Goal: Transaction & Acquisition: Book appointment/travel/reservation

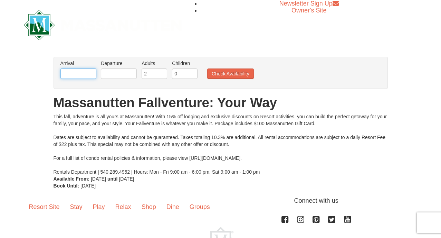
click at [79, 75] on input "text" at bounding box center [78, 73] width 36 height 10
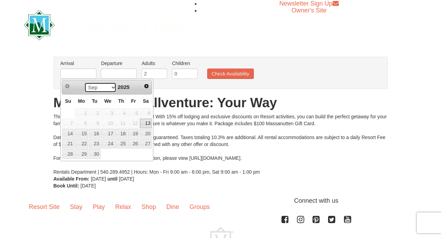
click at [110, 87] on select "Sep Oct Nov Dec" at bounding box center [100, 87] width 32 height 10
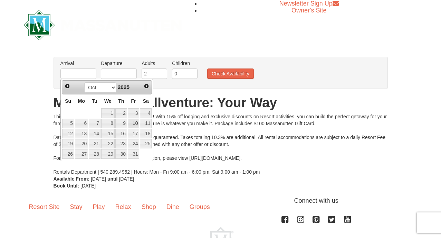
click at [134, 122] on link "10" at bounding box center [134, 124] width 12 height 10
type input "[DATE]"
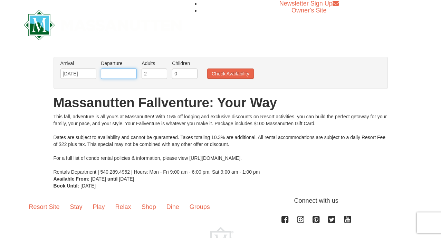
click at [127, 73] on input "text" at bounding box center [119, 73] width 36 height 10
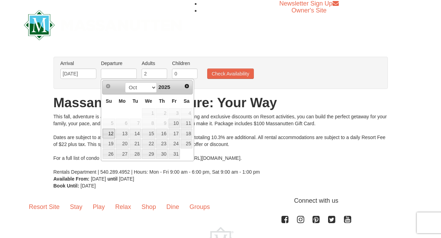
click at [112, 132] on link "12" at bounding box center [109, 134] width 12 height 10
type input "[DATE]"
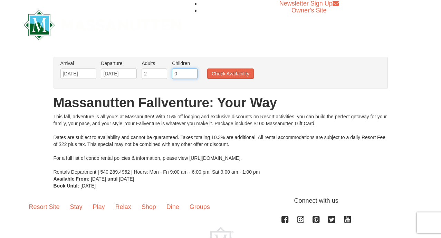
click at [180, 72] on input "0" at bounding box center [185, 73] width 26 height 10
type input "1"
click at [193, 70] on input "1" at bounding box center [185, 73] width 26 height 10
click at [229, 76] on button "Check Availability" at bounding box center [230, 73] width 47 height 10
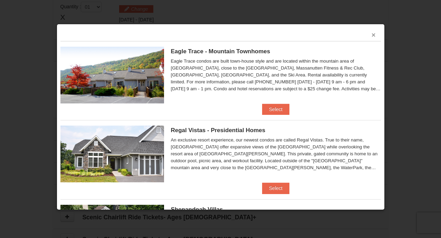
click at [375, 36] on button "×" at bounding box center [374, 34] width 4 height 7
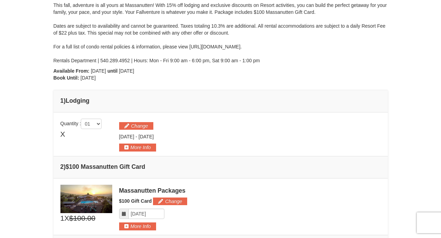
scroll to position [89, 0]
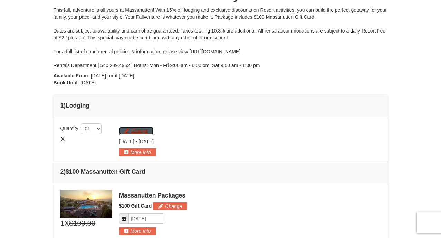
click at [136, 130] on button "Change" at bounding box center [136, 131] width 34 height 8
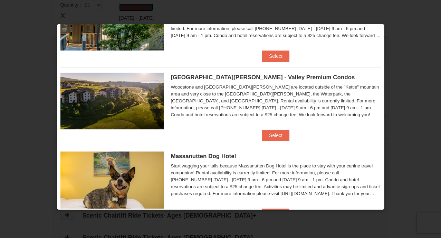
scroll to position [363, 0]
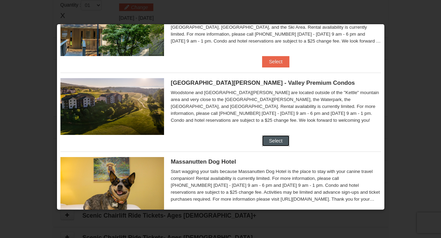
click at [283, 142] on button "Select" at bounding box center [275, 140] width 27 height 11
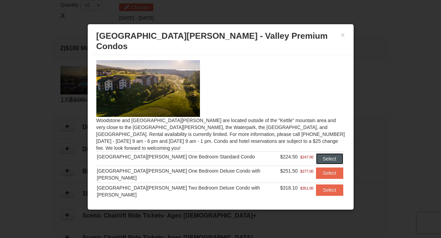
click at [316, 153] on button "Select" at bounding box center [329, 158] width 27 height 11
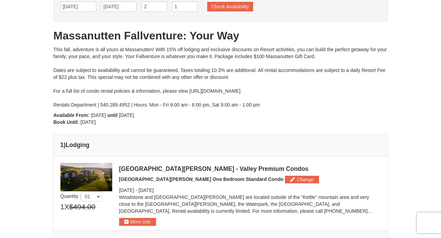
scroll to position [0, 0]
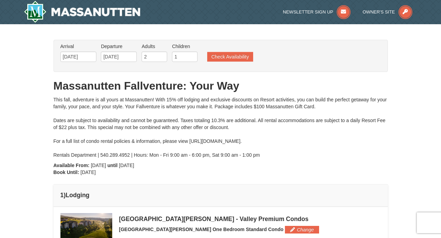
click at [102, 86] on h1 "Massanutten Fallventure: Your Way" at bounding box center [221, 86] width 334 height 14
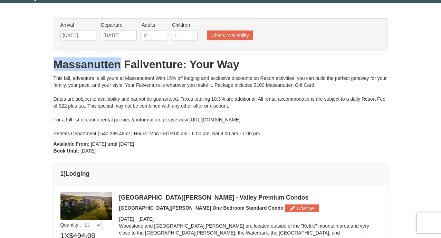
scroll to position [41, 0]
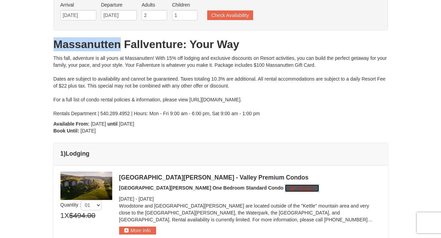
click at [285, 190] on button "Change" at bounding box center [302, 188] width 34 height 8
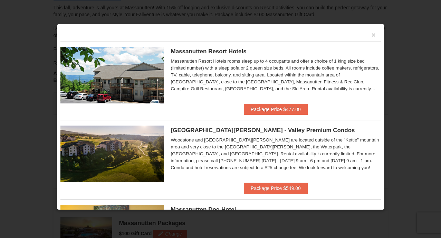
scroll to position [0, 0]
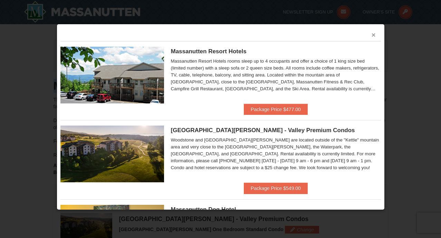
click at [375, 34] on button "×" at bounding box center [374, 34] width 4 height 7
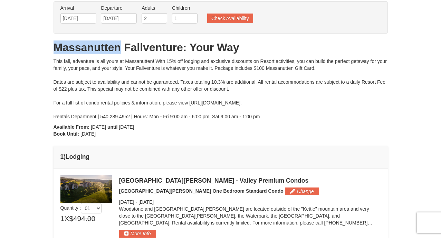
scroll to position [94, 0]
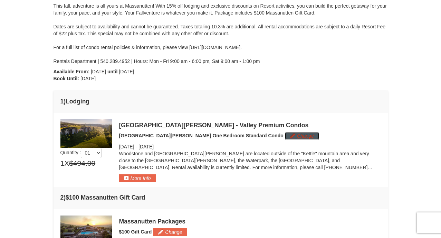
click at [285, 135] on button "Change" at bounding box center [302, 136] width 34 height 8
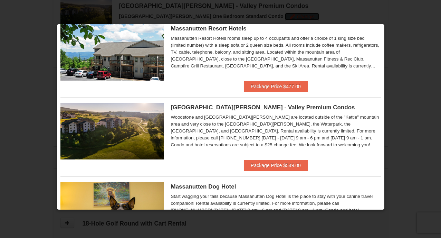
scroll to position [0, 0]
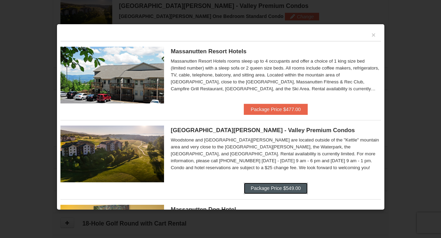
click at [266, 188] on button "Package Price $549.00" at bounding box center [276, 187] width 64 height 11
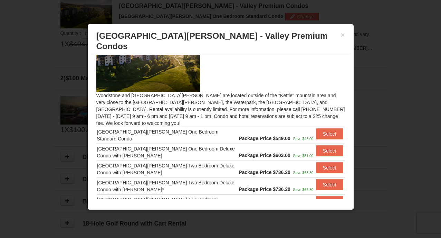
scroll to position [26, 0]
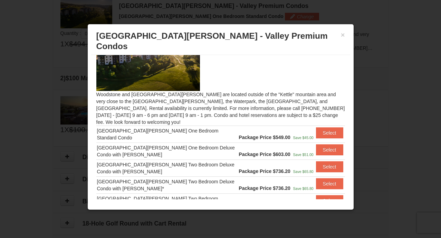
click at [177, 127] on div "[GEOGRAPHIC_DATA][PERSON_NAME] One Bedroom Standard Condo" at bounding box center [167, 134] width 141 height 14
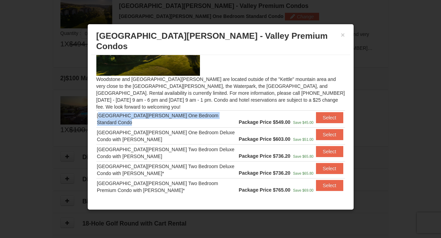
scroll to position [0, 0]
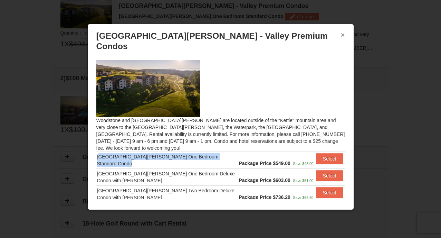
click at [344, 33] on button "×" at bounding box center [343, 34] width 4 height 7
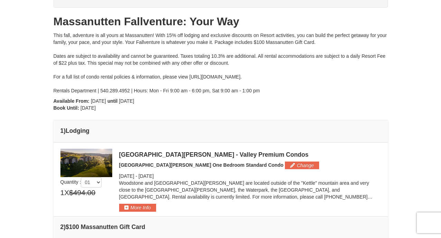
scroll to position [64, 0]
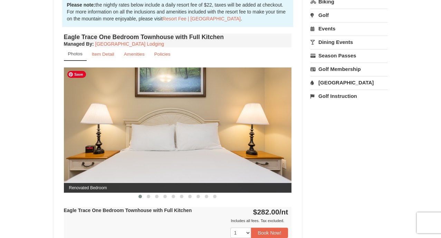
scroll to position [222, 0]
click at [146, 196] on button at bounding box center [148, 196] width 8 height 7
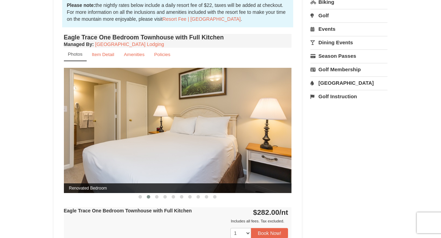
click at [146, 196] on button at bounding box center [148, 196] width 8 height 7
click at [160, 197] on button at bounding box center [157, 196] width 8 height 7
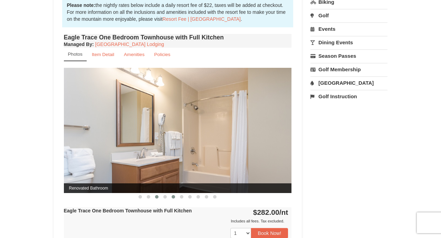
click at [173, 197] on span at bounding box center [173, 196] width 3 height 3
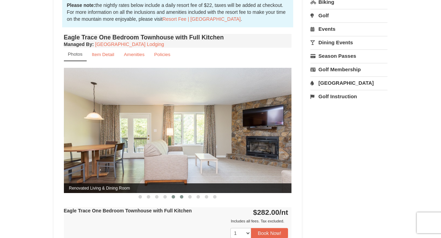
click at [183, 196] on button at bounding box center [182, 196] width 8 height 7
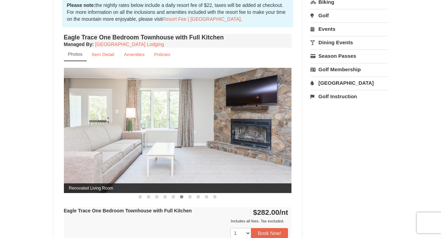
click at [194, 192] on span "Renovated Living Room" at bounding box center [178, 188] width 228 height 10
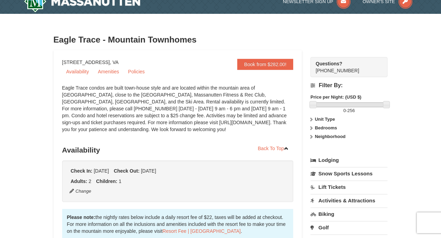
scroll to position [0, 0]
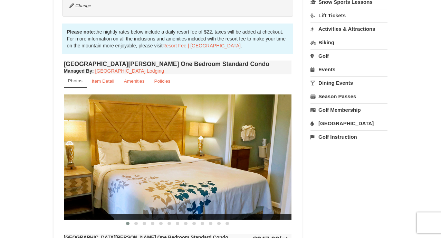
scroll to position [207, 0]
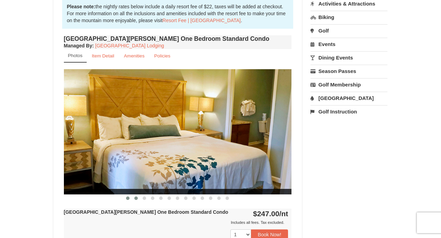
click at [138, 197] on button at bounding box center [136, 198] width 8 height 7
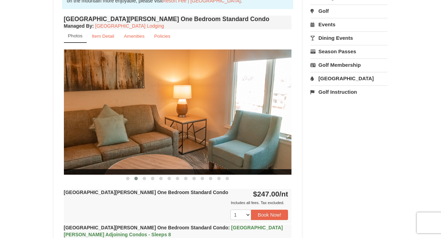
scroll to position [228, 0]
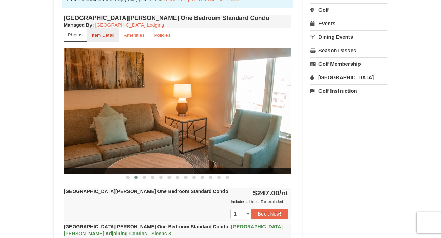
click at [110, 31] on link "Item Detail" at bounding box center [102, 34] width 31 height 13
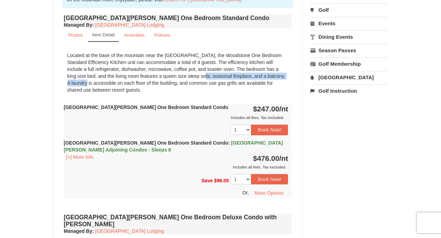
drag, startPoint x: 151, startPoint y: 75, endPoint x: 254, endPoint y: 78, distance: 102.3
click at [254, 78] on div "Located at the base of the mountain near the Woodstone Registration and Recreat…" at bounding box center [178, 72] width 228 height 48
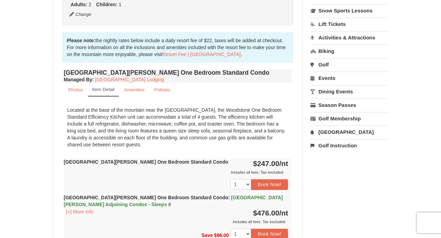
scroll to position [173, 0]
click at [80, 86] on link "Photos" at bounding box center [75, 89] width 23 height 13
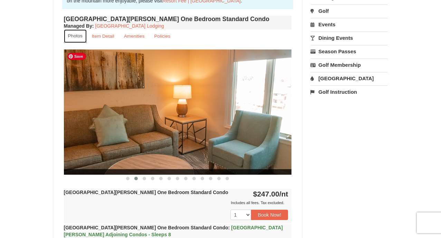
scroll to position [230, 0]
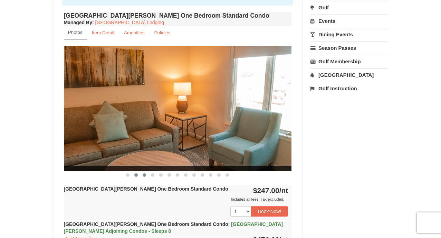
click at [144, 174] on span at bounding box center [144, 174] width 3 height 3
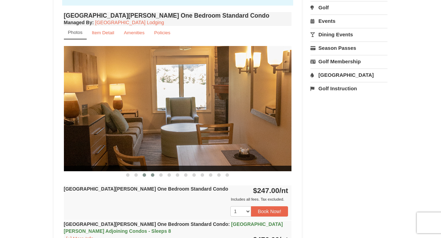
click at [151, 175] on span at bounding box center [152, 174] width 3 height 3
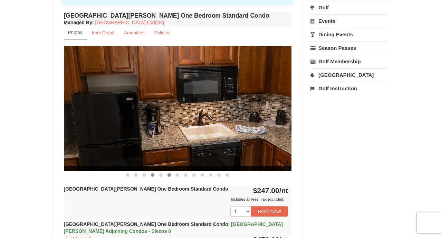
click at [168, 174] on span at bounding box center [169, 174] width 3 height 3
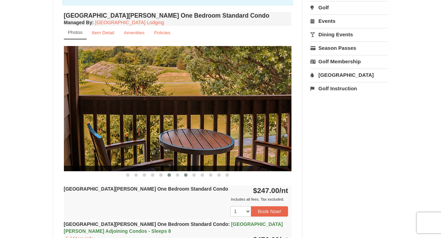
click at [183, 175] on button at bounding box center [186, 174] width 8 height 7
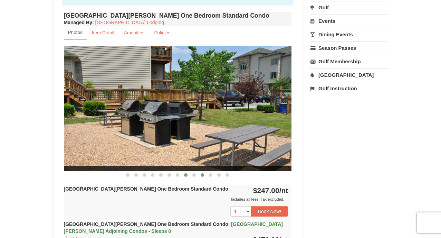
click at [199, 175] on button at bounding box center [202, 174] width 8 height 7
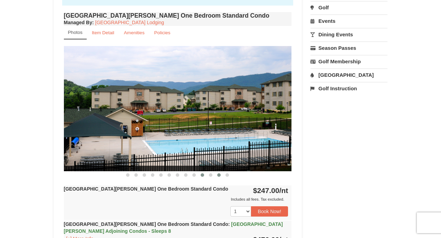
click at [220, 174] on span at bounding box center [218, 174] width 3 height 3
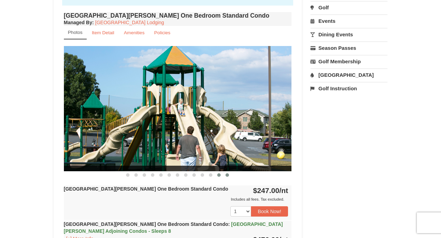
click at [226, 175] on span at bounding box center [227, 174] width 3 height 3
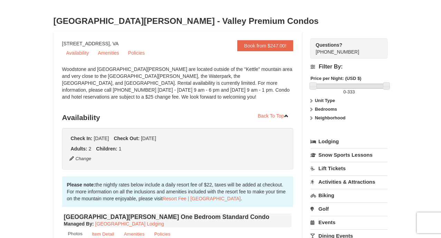
scroll to position [0, 0]
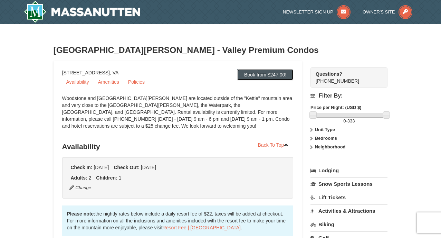
click at [268, 77] on link "Book from $247.00!" at bounding box center [265, 74] width 56 height 11
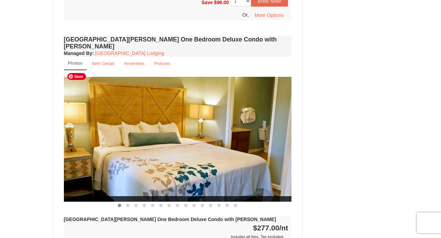
scroll to position [492, 0]
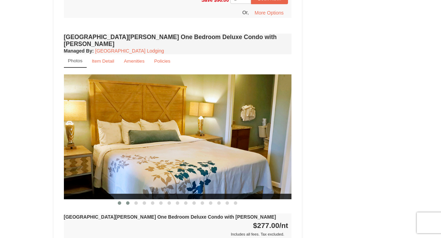
click at [127, 201] on span at bounding box center [127, 202] width 3 height 3
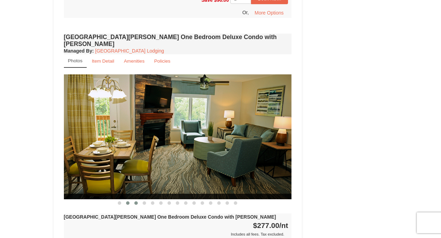
click at [137, 201] on span at bounding box center [135, 202] width 3 height 3
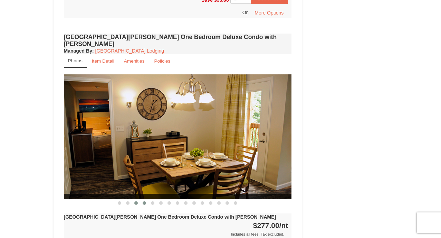
click at [144, 201] on span at bounding box center [144, 202] width 3 height 3
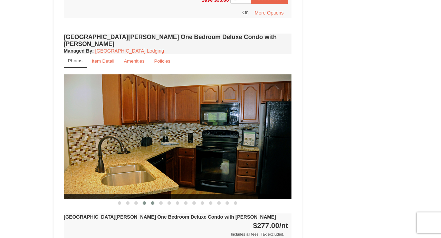
click at [152, 201] on span at bounding box center [152, 202] width 3 height 3
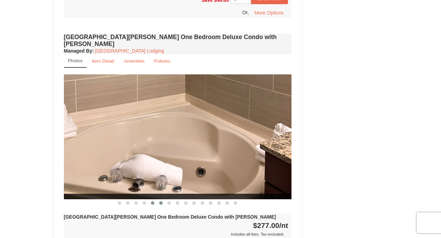
click at [165, 199] on button at bounding box center [161, 202] width 8 height 7
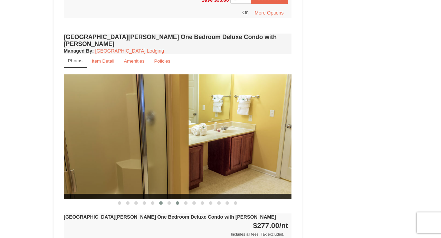
click at [174, 199] on button at bounding box center [177, 202] width 8 height 7
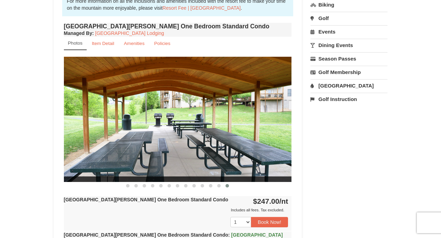
scroll to position [221, 0]
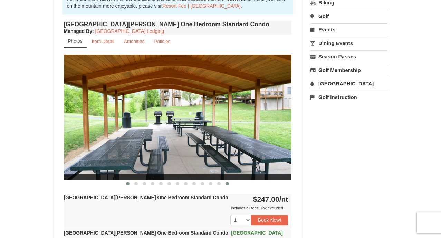
click at [129, 185] on span at bounding box center [127, 183] width 3 height 3
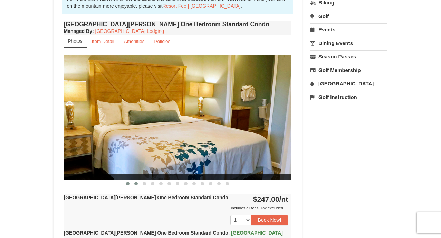
click at [136, 183] on span at bounding box center [135, 183] width 3 height 3
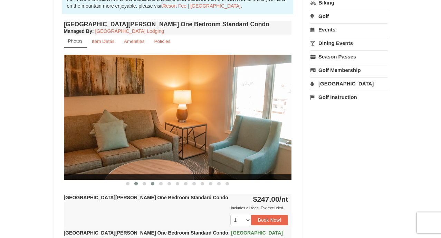
click at [150, 183] on button at bounding box center [153, 183] width 8 height 7
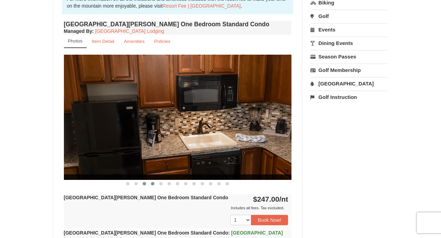
click at [146, 183] on span at bounding box center [144, 183] width 3 height 3
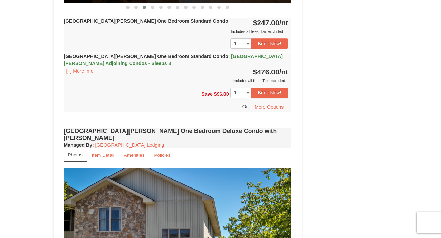
scroll to position [404, 0]
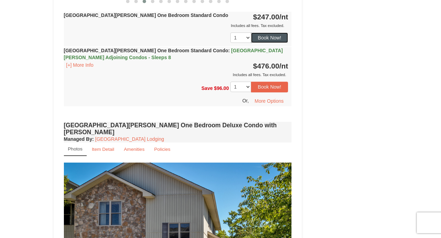
click at [265, 41] on button "Book Now!" at bounding box center [269, 37] width 37 height 10
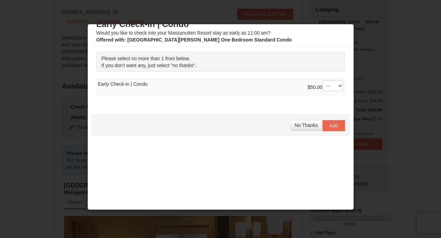
scroll to position [0, 0]
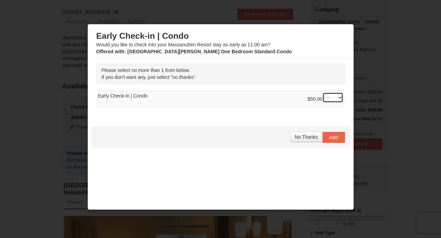
click at [339, 96] on select "-- 01" at bounding box center [333, 97] width 21 height 10
click at [303, 136] on span "No Thanks" at bounding box center [306, 137] width 23 height 6
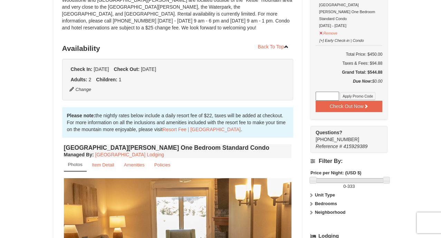
scroll to position [99, 0]
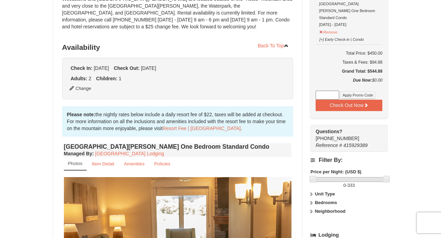
click at [324, 191] on strong "Unit Type" at bounding box center [325, 193] width 20 height 5
click at [322, 214] on strong "Bedrooms" at bounding box center [326, 216] width 22 height 5
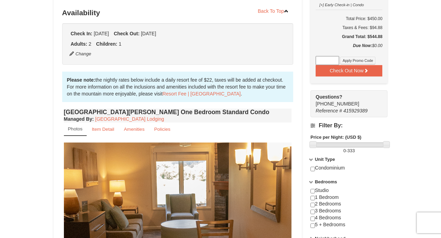
scroll to position [139, 0]
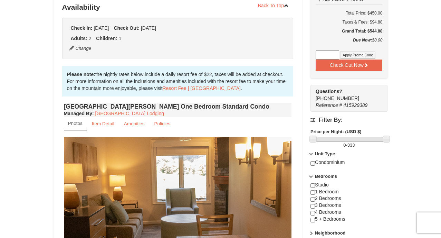
click at [323, 181] on div "Studio 1 Bedroom 2 Bedrooms 3 Bedrooms 4 Bedrooms 5 + Bedrooms" at bounding box center [349, 205] width 77 height 48
click at [311, 190] on input "checkbox" at bounding box center [313, 192] width 4 height 4
checkbox input "true"
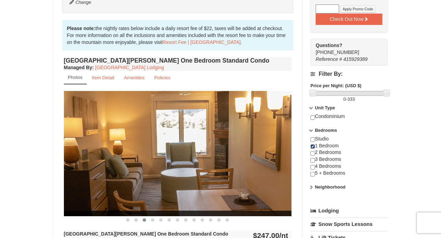
scroll to position [198, 0]
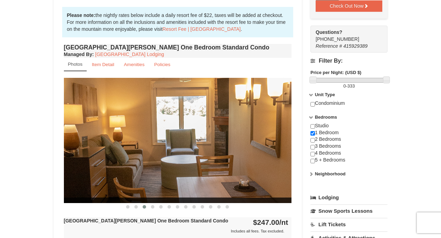
click at [311, 171] on icon at bounding box center [311, 173] width 5 height 5
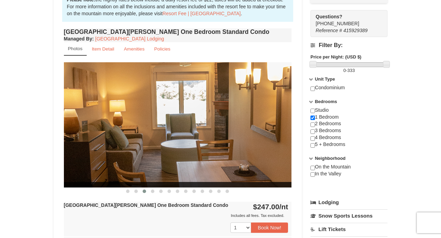
scroll to position [226, 0]
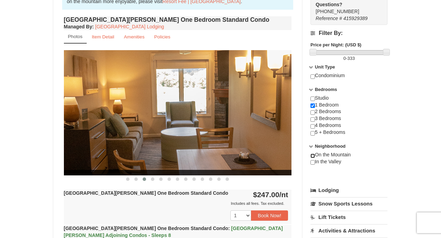
click at [313, 153] on input "checkbox" at bounding box center [313, 155] width 4 height 4
checkbox input "true"
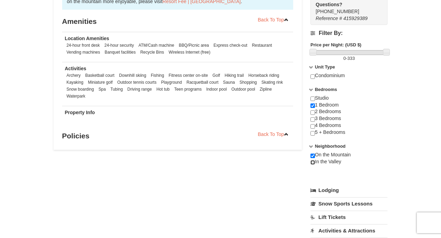
click at [313, 160] on input "checkbox" at bounding box center [313, 162] width 4 height 4
checkbox input "true"
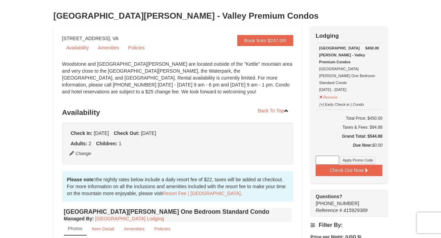
scroll to position [0, 0]
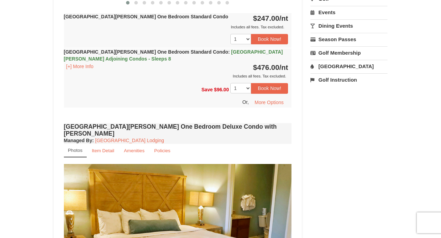
scroll to position [186, 0]
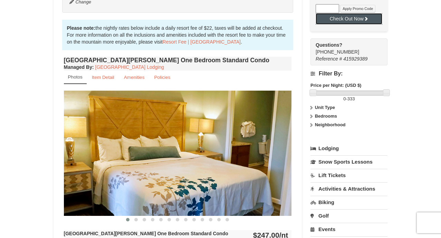
click at [361, 13] on button "Check Out Now" at bounding box center [349, 18] width 67 height 11
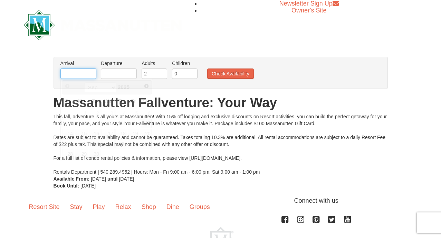
click at [77, 71] on input "text" at bounding box center [78, 73] width 36 height 10
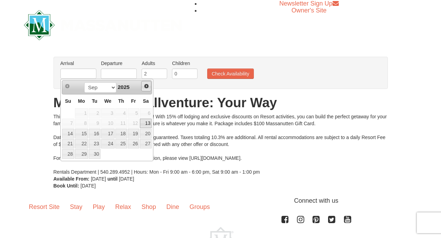
click at [147, 87] on span "Next" at bounding box center [147, 86] width 6 height 6
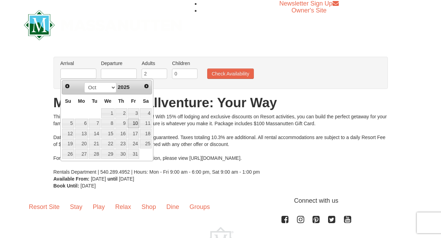
click at [134, 121] on link "10" at bounding box center [134, 124] width 12 height 10
type input "[DATE]"
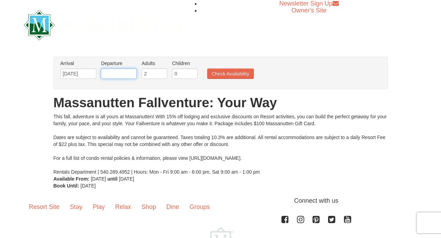
click at [122, 74] on input "text" at bounding box center [119, 73] width 36 height 10
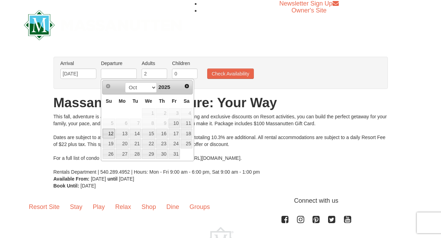
click at [108, 132] on link "12" at bounding box center [109, 134] width 12 height 10
type input "[DATE]"
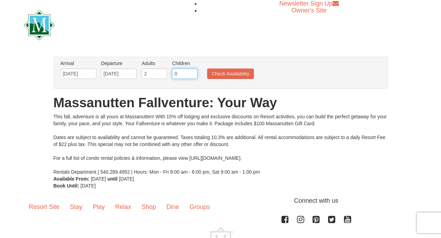
click at [186, 73] on input "0" at bounding box center [185, 73] width 26 height 10
type input "1"
click at [195, 72] on input "1" at bounding box center [185, 73] width 26 height 10
click at [225, 72] on button "Check Availability" at bounding box center [230, 73] width 47 height 10
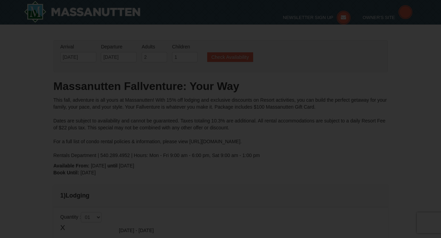
type input "[DATE]"
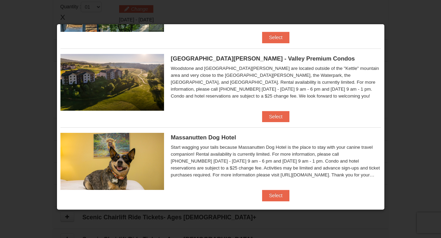
scroll to position [387, 0]
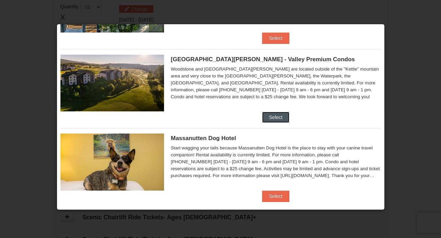
click at [288, 121] on button "Select" at bounding box center [275, 117] width 27 height 11
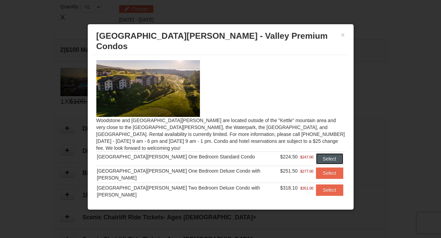
click at [317, 153] on button "Select" at bounding box center [329, 158] width 27 height 11
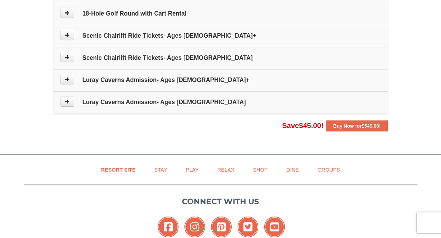
scroll to position [424, 0]
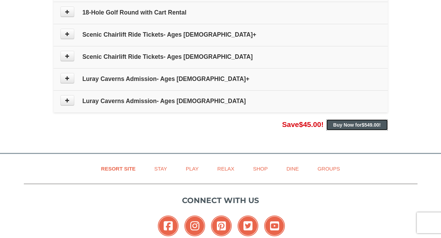
click at [378, 125] on span "$549.00" at bounding box center [371, 125] width 18 height 6
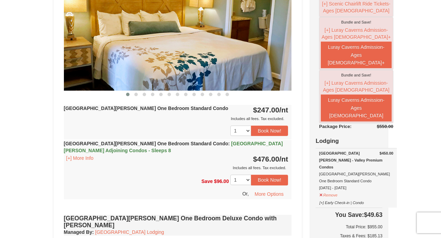
scroll to position [312, 0]
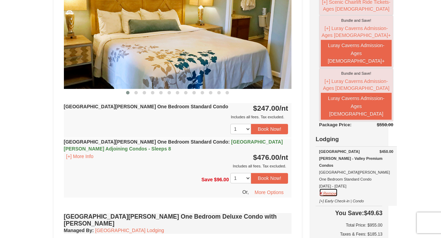
click at [328, 188] on button "Remove" at bounding box center [328, 192] width 19 height 9
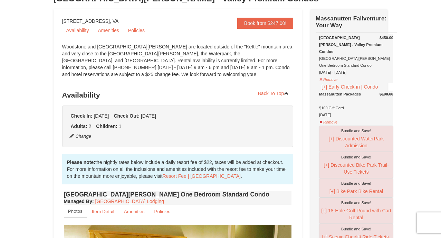
scroll to position [46, 0]
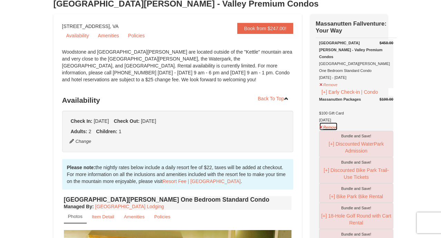
click at [330, 126] on button "Remove" at bounding box center [328, 126] width 19 height 9
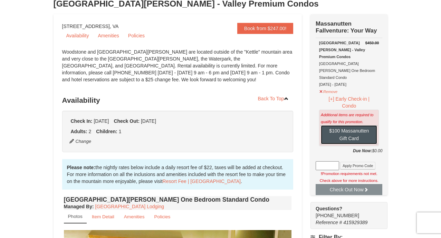
click at [342, 125] on button "$100 Massanutten Gift Card" at bounding box center [349, 134] width 56 height 19
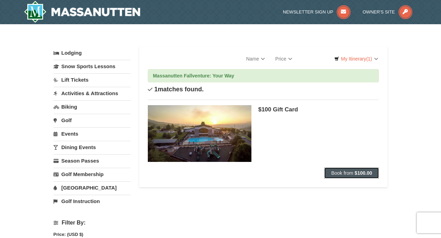
click at [355, 173] on strong "$100.00" at bounding box center [364, 173] width 18 height 6
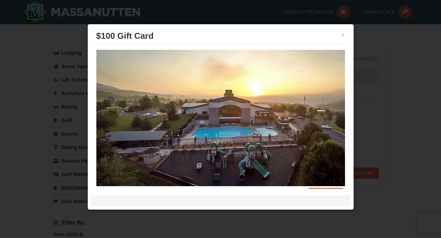
click at [346, 34] on div "× $100 Gift Card" at bounding box center [220, 36] width 259 height 17
click at [343, 35] on button "×" at bounding box center [343, 34] width 4 height 7
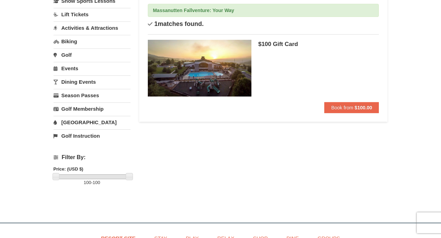
scroll to position [1, 0]
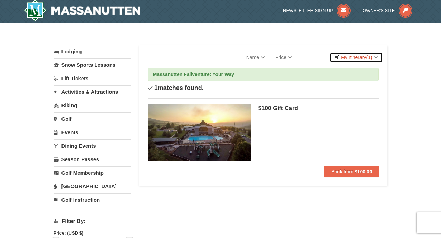
click at [359, 53] on link "My Itinerary (1)" at bounding box center [356, 57] width 53 height 10
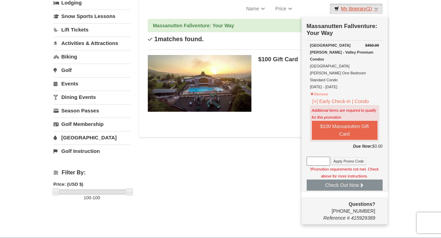
scroll to position [102, 0]
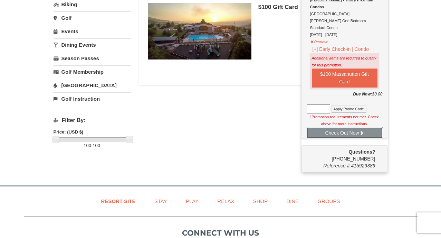
click at [348, 127] on button "Check Out Now" at bounding box center [345, 132] width 76 height 11
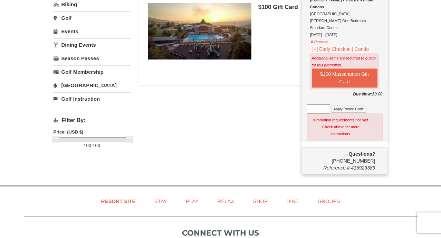
click at [236, 145] on div "Lodging Arrival Please format dates MM/DD/YYYY Please format dates MM/DD/YYYY 0…" at bounding box center [221, 53] width 334 height 218
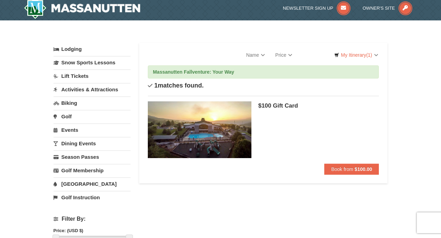
scroll to position [1, 0]
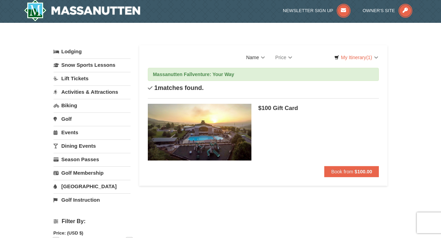
click at [266, 59] on link "Name" at bounding box center [255, 57] width 29 height 14
click at [229, 58] on link "Sort By" at bounding box center [194, 57] width 93 height 14
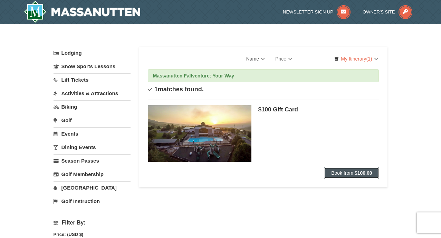
click at [332, 168] on button "Book from $100.00" at bounding box center [351, 172] width 55 height 11
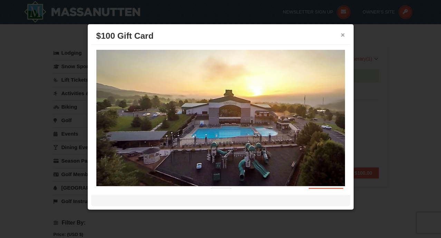
click at [343, 32] on button "×" at bounding box center [343, 34] width 4 height 7
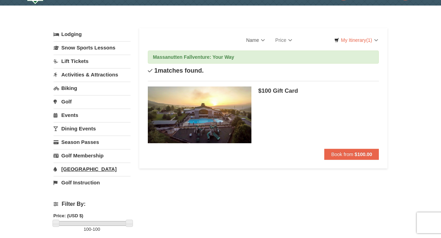
scroll to position [24, 0]
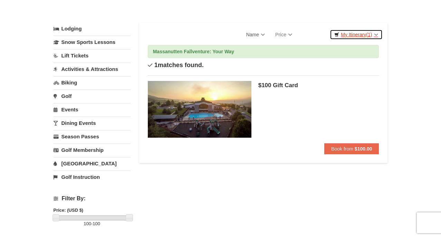
click at [348, 33] on link "My Itinerary (1)" at bounding box center [356, 34] width 53 height 10
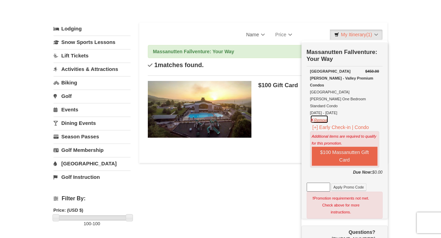
click at [315, 115] on button "Remove" at bounding box center [319, 119] width 19 height 9
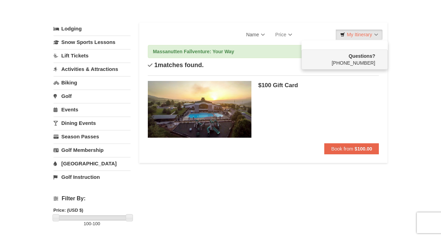
scroll to position [0, 0]
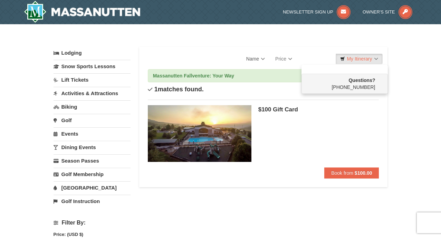
click at [73, 54] on link "Lodging" at bounding box center [92, 53] width 77 height 12
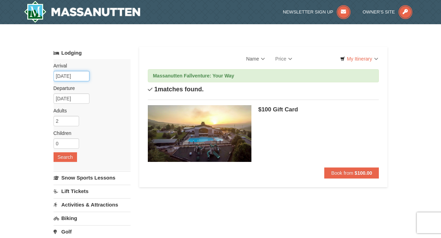
click at [67, 75] on input "09/07/2025" at bounding box center [72, 76] width 36 height 10
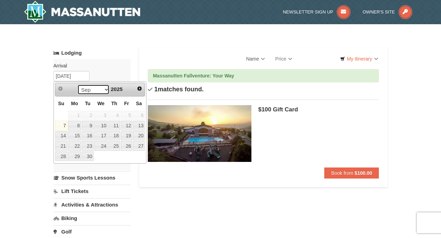
click at [107, 89] on select "Sep Oct Nov Dec" at bounding box center [93, 89] width 32 height 10
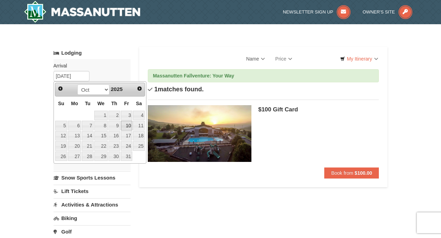
click at [127, 124] on link "10" at bounding box center [127, 126] width 12 height 10
type input "[DATE]"
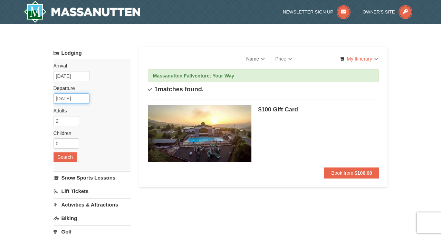
click at [68, 100] on input "10/11/2025" at bounding box center [72, 98] width 36 height 10
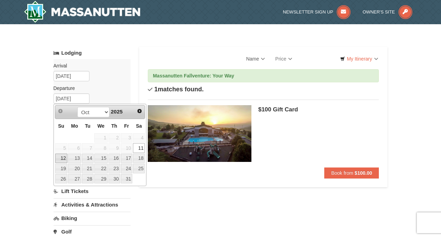
click at [64, 157] on link "12" at bounding box center [61, 158] width 12 height 10
type input "[DATE]"
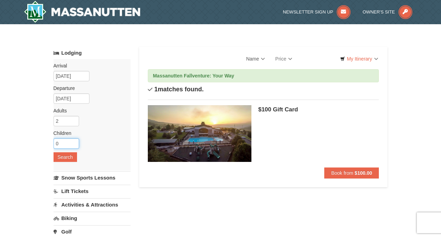
click at [61, 140] on input "0" at bounding box center [67, 143] width 26 height 10
type input "1"
click at [38, 146] on div "× Categories Filter My Itinerary Questions? 1-540-289-9441 Lodging Arrival Plea…" at bounding box center [220, 208] width 441 height 368
click at [57, 157] on button "Search" at bounding box center [65, 157] width 23 height 10
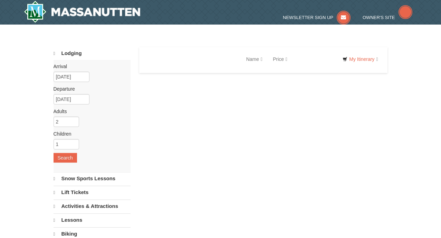
select select "9"
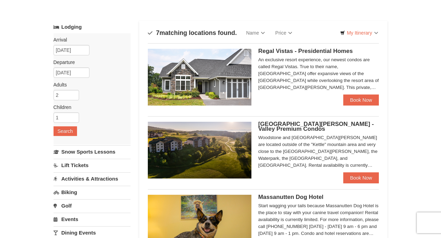
scroll to position [27, 0]
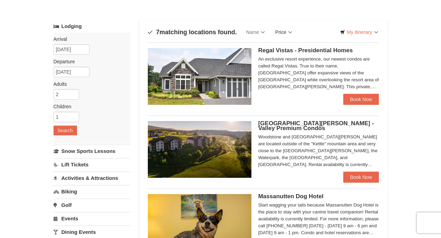
click at [287, 28] on link "Price" at bounding box center [283, 32] width 27 height 14
click at [313, 91] on div "Regal Vistas - Presidential Homes An exclusive resort experience, our newest co…" at bounding box center [318, 71] width 121 height 46
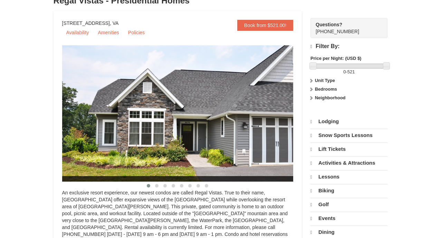
select select "9"
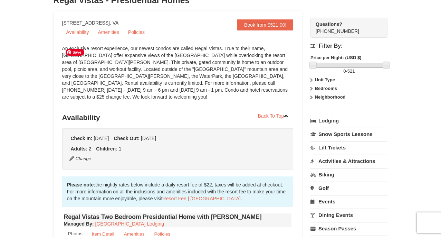
scroll to position [56, 0]
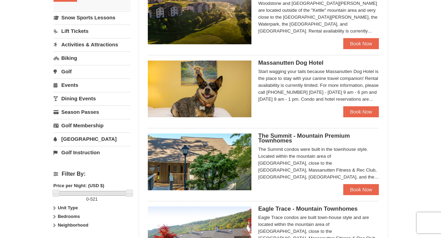
scroll to position [163, 0]
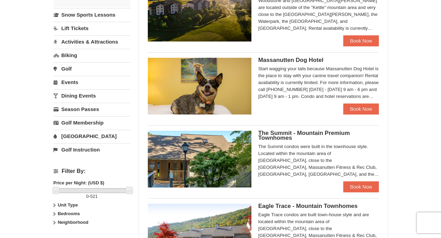
click at [304, 151] on div "The Summit condos were built in the townhouse style. Located within the mountai…" at bounding box center [318, 160] width 121 height 35
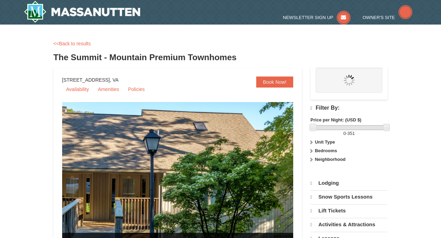
select select "9"
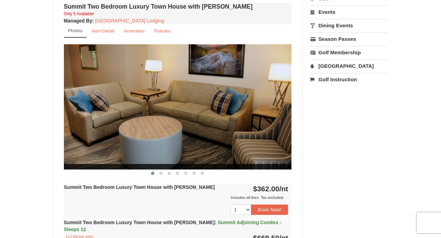
scroll to position [247, 0]
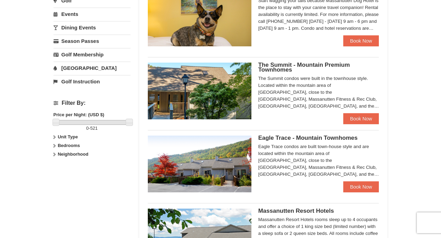
scroll to position [251, 0]
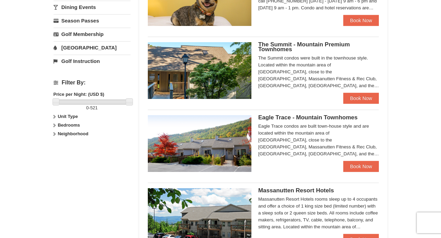
click at [302, 131] on div "Eagle Trace condos are built town-house style and are located within the mounta…" at bounding box center [318, 140] width 121 height 35
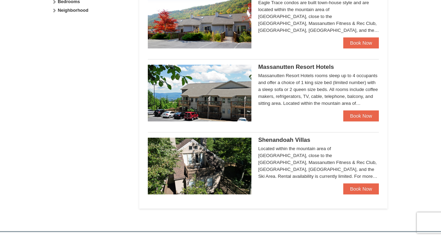
scroll to position [384, 0]
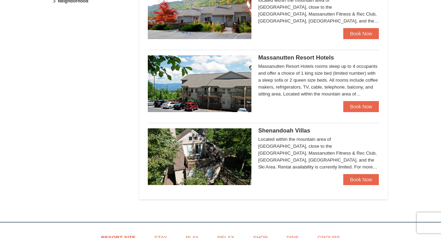
click at [288, 156] on div "Located within the mountain area of Massanutten, close to the Mountain Greens G…" at bounding box center [318, 153] width 121 height 35
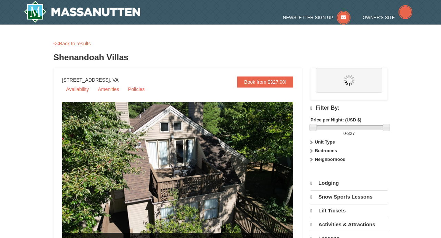
select select "9"
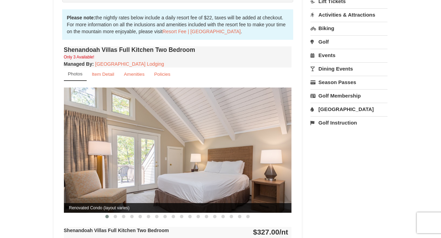
scroll to position [204, 0]
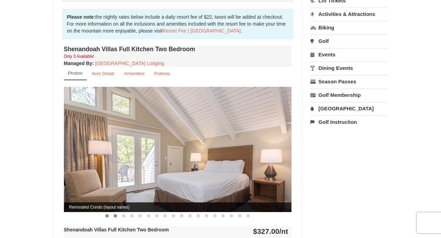
click at [115, 214] on span at bounding box center [115, 215] width 3 height 3
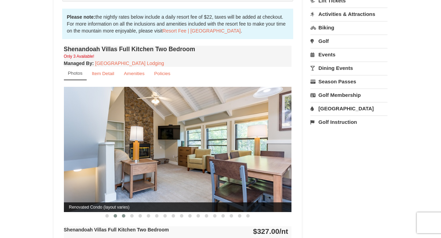
click at [123, 214] on span at bounding box center [123, 215] width 3 height 3
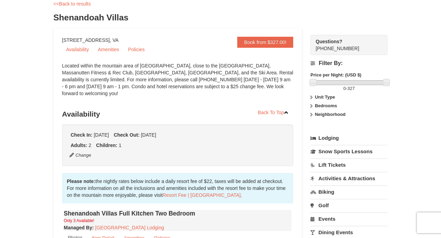
scroll to position [0, 0]
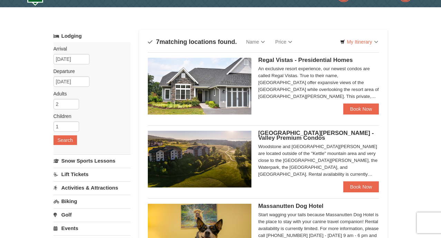
scroll to position [2, 0]
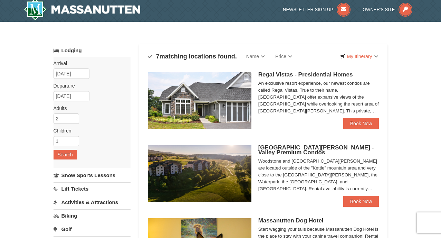
click at [312, 90] on div "An exclusive resort experience, our newest condos are called Regal Vistas. True…" at bounding box center [318, 97] width 121 height 35
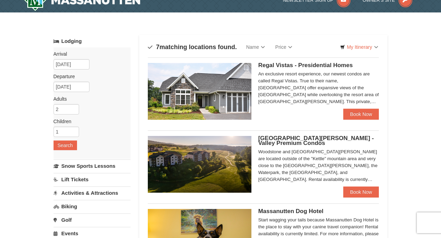
scroll to position [2, 0]
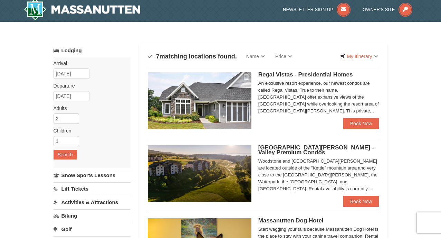
click at [302, 169] on div "Woodstone and Woodstone Casa de Campo are located outside of the "Kettle" mount…" at bounding box center [318, 175] width 121 height 35
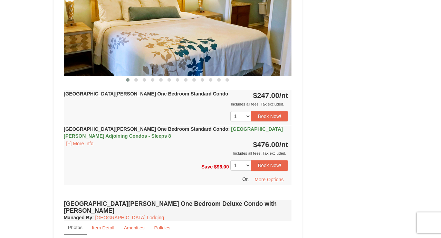
scroll to position [341, 0]
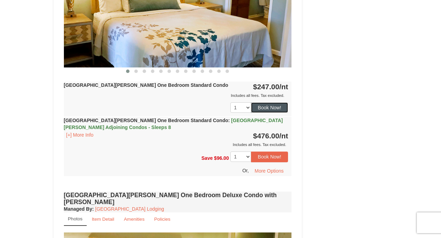
click at [271, 107] on button "Book Now!" at bounding box center [269, 107] width 37 height 10
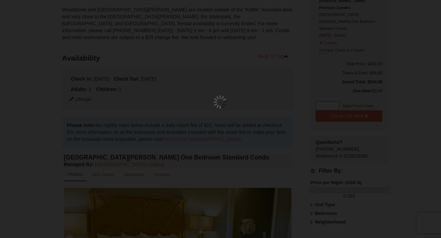
scroll to position [67, 0]
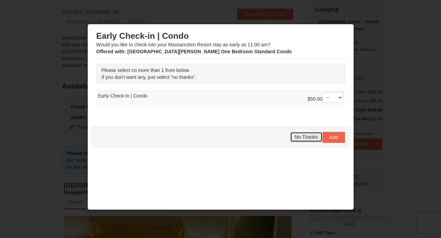
click at [299, 136] on span "No Thanks" at bounding box center [306, 137] width 23 height 6
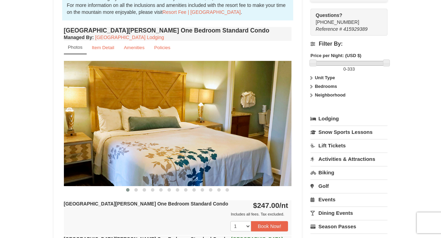
scroll to position [0, 0]
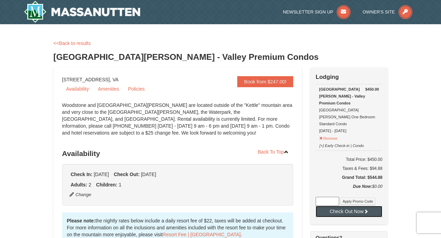
click at [349, 206] on button "Check Out Now" at bounding box center [349, 211] width 67 height 11
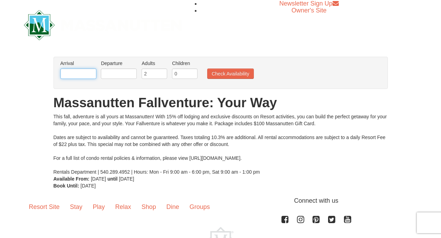
click at [82, 72] on input "text" at bounding box center [78, 73] width 36 height 10
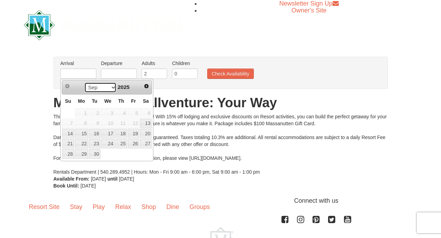
click at [113, 88] on select "Sep Oct Nov Dec" at bounding box center [100, 87] width 32 height 10
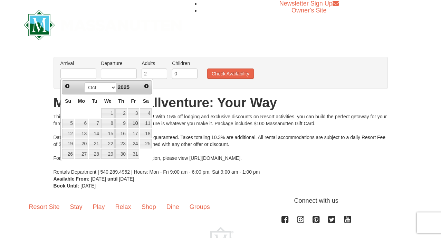
click at [131, 124] on link "10" at bounding box center [134, 124] width 12 height 10
type input "[DATE]"
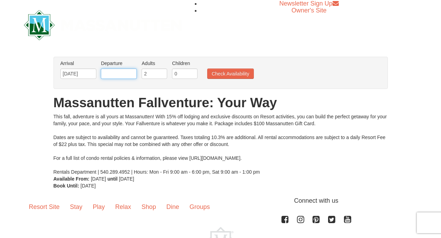
click at [122, 76] on input "text" at bounding box center [119, 73] width 36 height 10
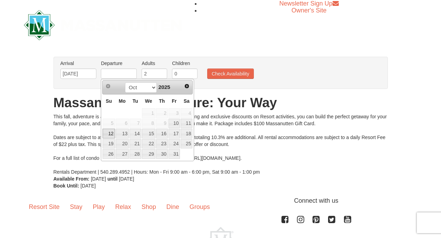
click at [109, 132] on link "12" at bounding box center [109, 134] width 12 height 10
type input "[DATE]"
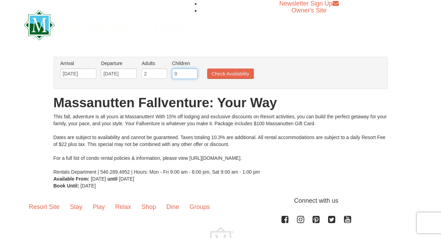
type input "1"
click at [192, 73] on input "1" at bounding box center [185, 73] width 26 height 10
click at [231, 77] on button "Check Availability" at bounding box center [230, 73] width 47 height 10
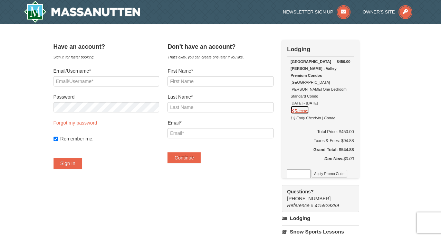
click at [308, 105] on button "Remove" at bounding box center [300, 109] width 19 height 9
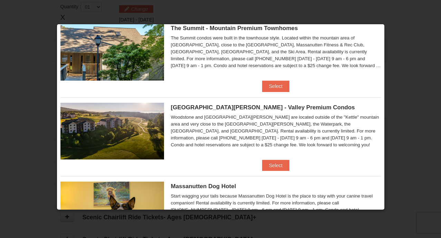
scroll to position [342, 0]
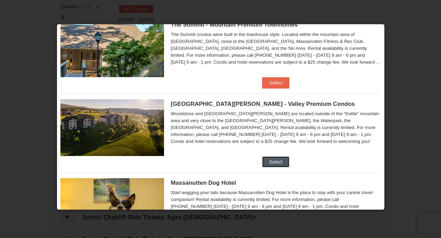
click at [278, 161] on button "Select" at bounding box center [275, 161] width 27 height 11
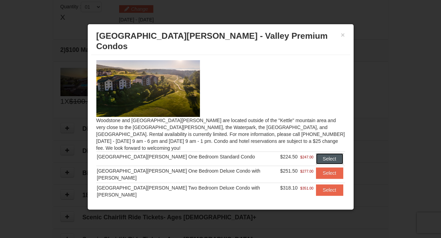
click at [321, 153] on button "Select" at bounding box center [329, 158] width 27 height 11
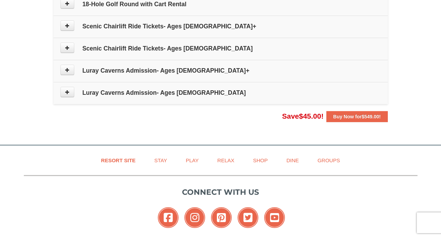
scroll to position [434, 0]
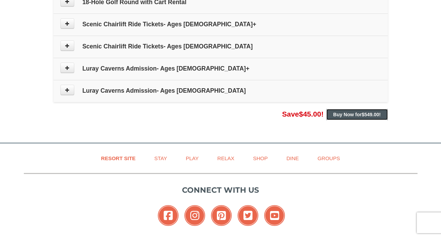
click at [371, 113] on span "$549.00" at bounding box center [371, 115] width 18 height 6
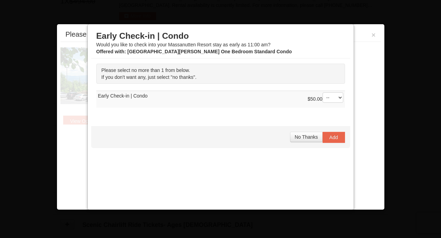
scroll to position [213, 0]
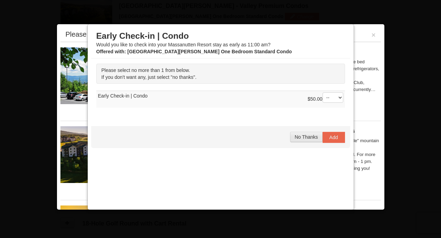
click at [300, 140] on button "No Thanks" at bounding box center [306, 137] width 32 height 10
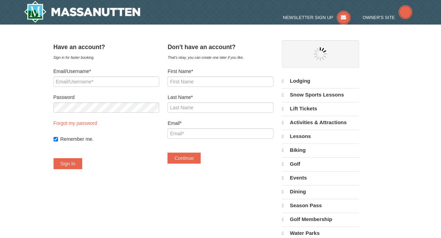
select select "9"
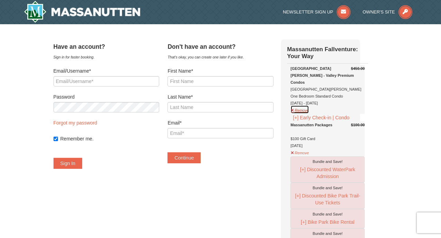
click at [309, 105] on button "Remove" at bounding box center [300, 109] width 19 height 9
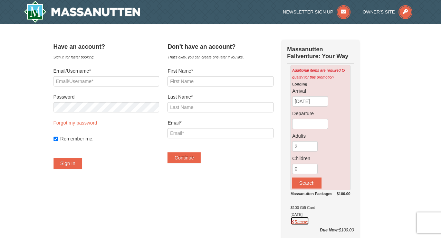
click at [308, 219] on button "Remove" at bounding box center [300, 220] width 19 height 9
